Goal: Task Accomplishment & Management: Manage account settings

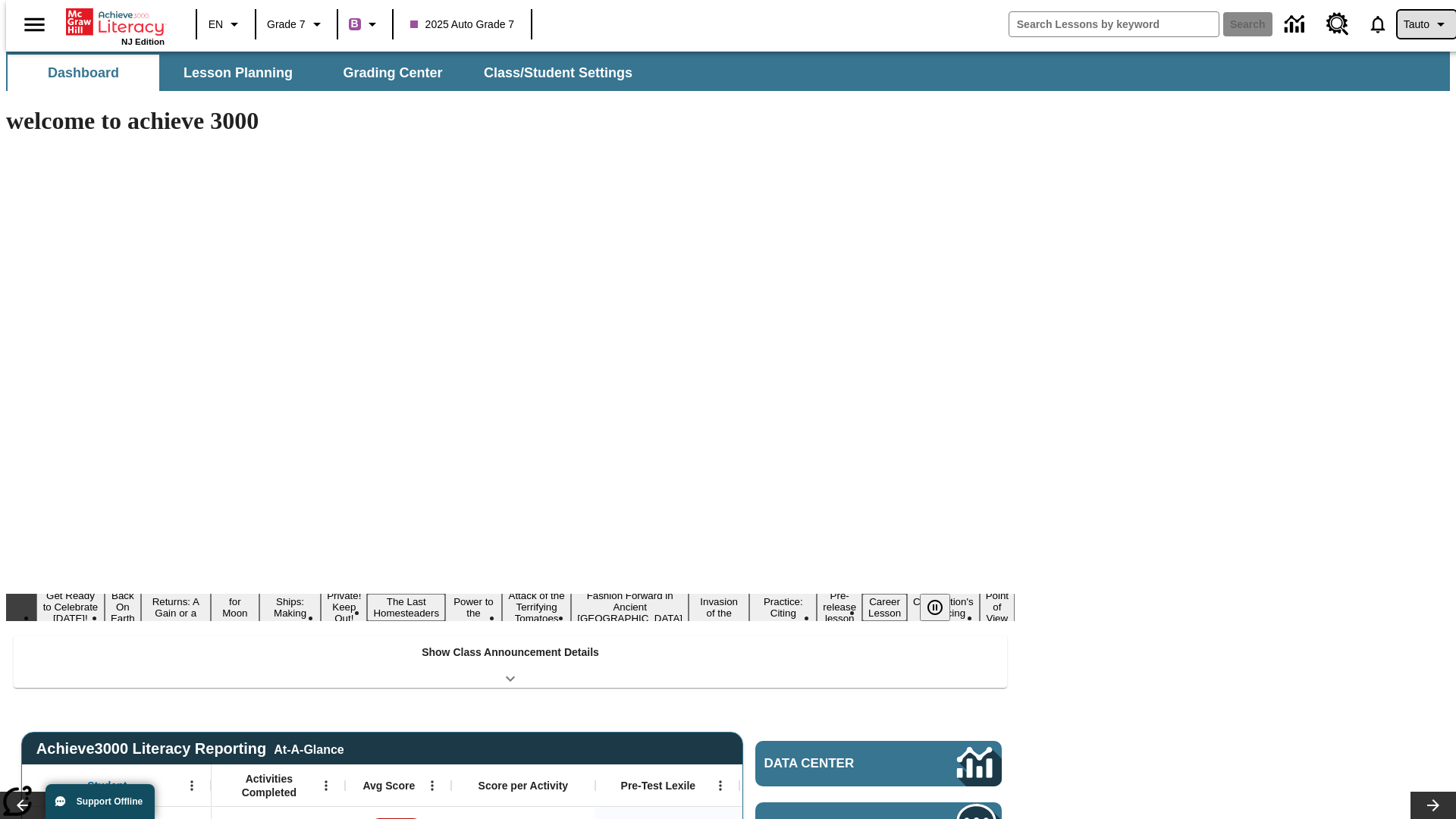
click at [1419, 24] on span "Tauto" at bounding box center [1416, 24] width 26 height 16
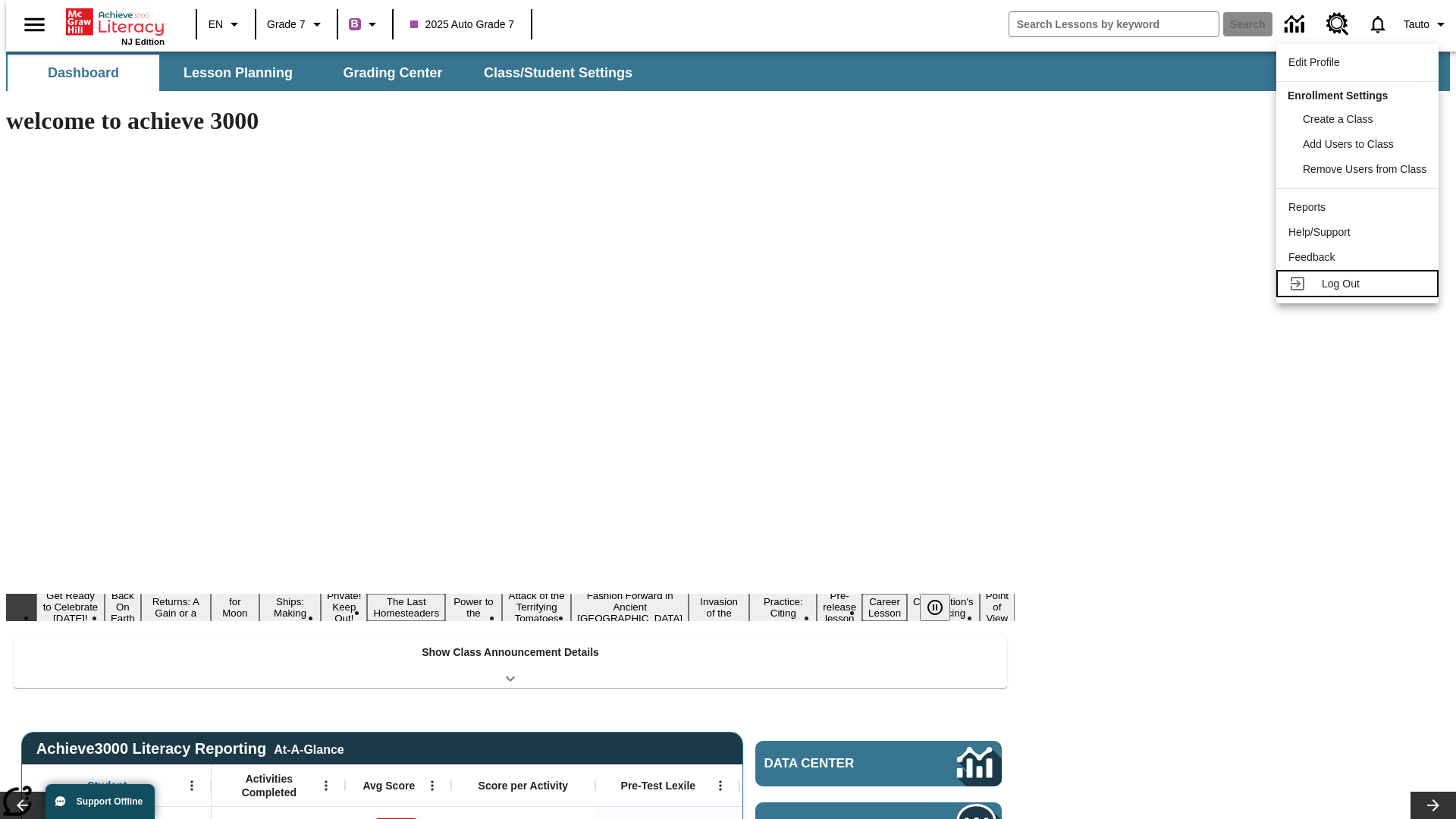
click at [1360, 283] on span "Log Out" at bounding box center [1340, 283] width 38 height 12
